Goal: Contribute content: Contribute content

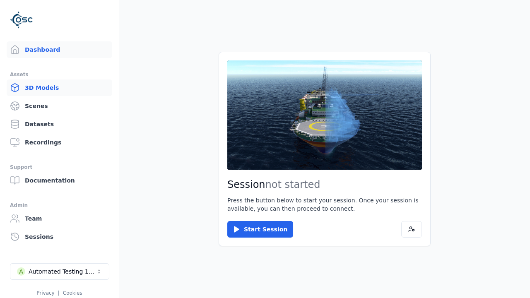
click at [59, 88] on link "3D Models" at bounding box center [60, 87] width 106 height 17
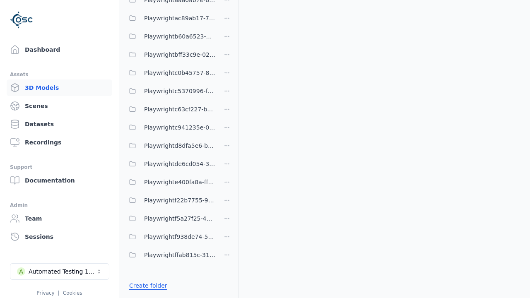
click at [148, 286] on link "Create folder" at bounding box center [148, 285] width 38 height 8
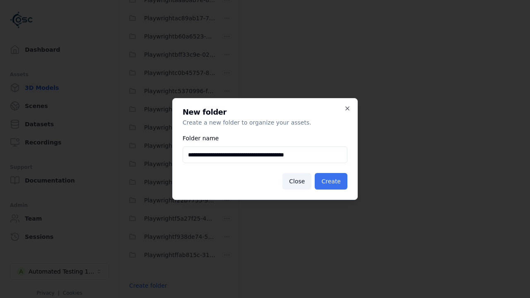
type input "**********"
click at [331, 181] on button "Create" at bounding box center [331, 181] width 33 height 17
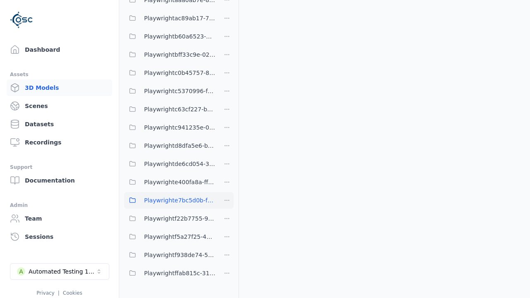
click at [170, 200] on span "Playwrighte7bc5d0b-f05c-428e-acb9-376080a3e236" at bounding box center [179, 200] width 71 height 10
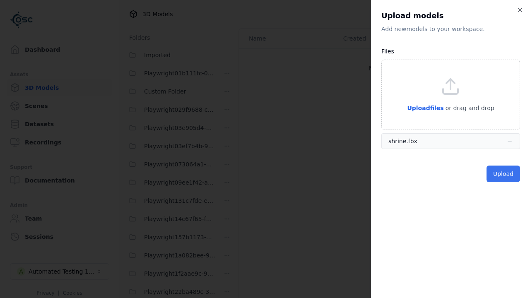
click at [503, 174] on button "Upload" at bounding box center [503, 174] width 34 height 17
